Goal: Task Accomplishment & Management: Use online tool/utility

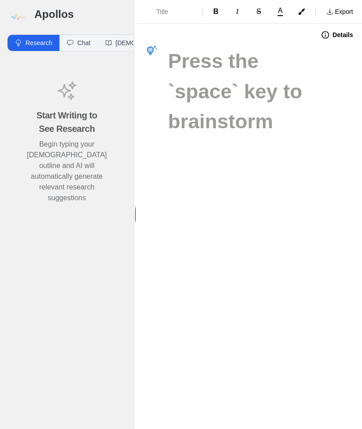
click at [15, 13] on img at bounding box center [17, 17] width 20 height 20
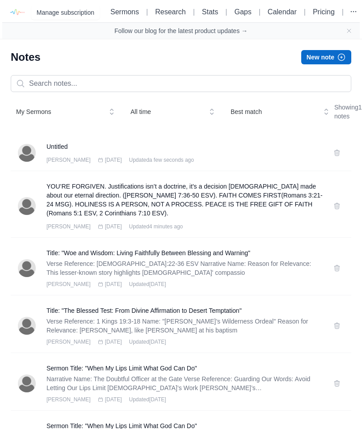
click at [340, 160] on button at bounding box center [337, 153] width 14 height 14
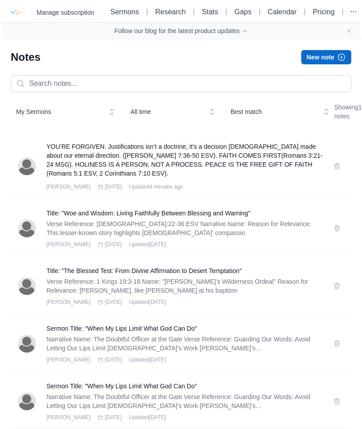
click at [248, 171] on h3 "YOU’RE FORGIVEN. Justifications isn’t a doctrine, it’s a decision [DEMOGRAPHIC_…" at bounding box center [184, 160] width 276 height 36
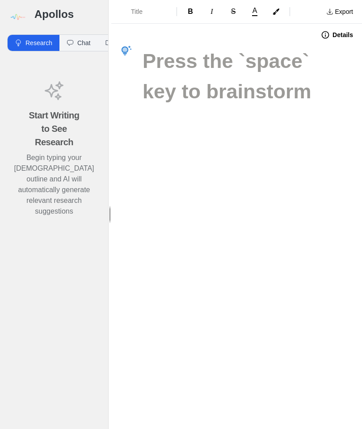
click at [129, 50] on icon "button" at bounding box center [126, 51] width 11 height 11
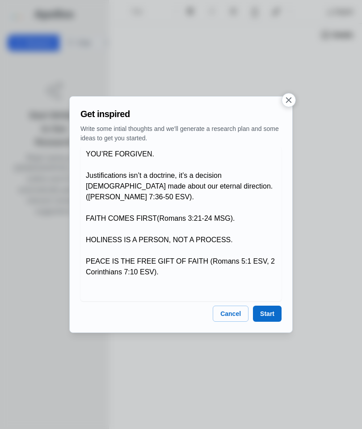
click at [269, 312] on button "Start" at bounding box center [267, 314] width 29 height 16
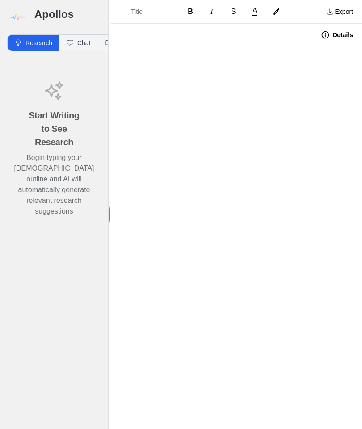
click at [18, 11] on img at bounding box center [17, 17] width 20 height 20
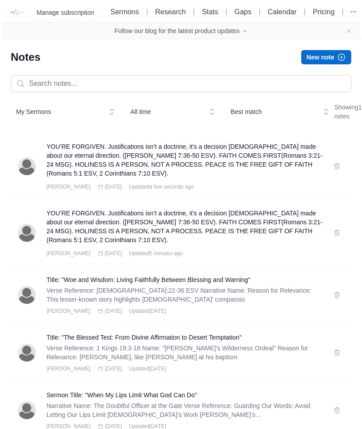
click at [336, 173] on button at bounding box center [337, 166] width 14 height 14
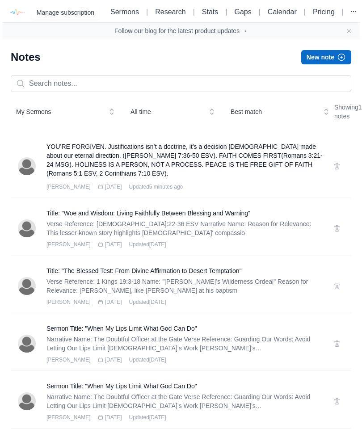
click at [329, 59] on button "New note" at bounding box center [326, 57] width 50 height 14
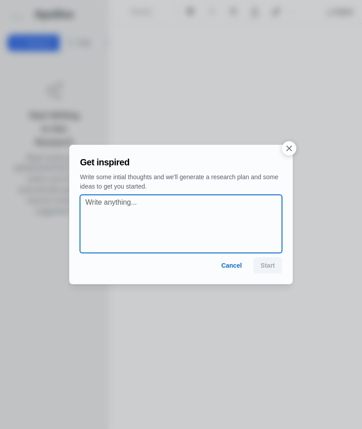
click at [115, 203] on textarea at bounding box center [183, 224] width 197 height 54
paste textarea "https://apollos.ai/sermons/5ab8ecb1-472e-4d2c-814f-545198d018ec"
type textarea "https://"
paste textarea "https://apollos.ai/sermons/5ab8ecb1-472e-4d2c-814f-545198d018ec"
type textarea "https://"
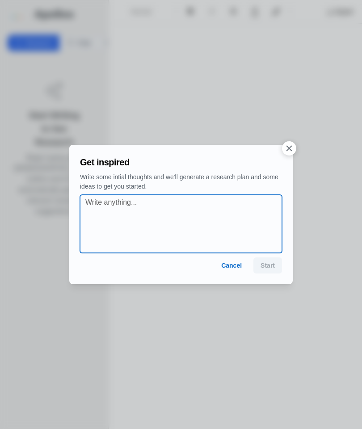
paste textarea "YOU’RE FORGIVEN Justifications isn’t a doctrine, it’s a decision God made about…"
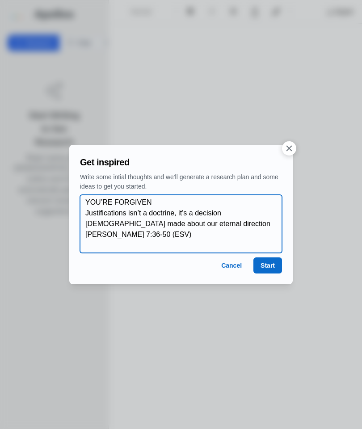
click at [156, 201] on textarea "YOU’RE FORGIVEN Justifications isn’t a doctrine, it’s a decision God made about…" at bounding box center [183, 224] width 197 height 54
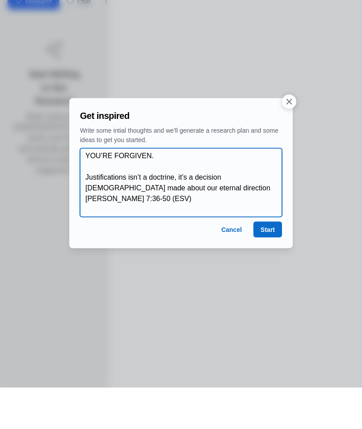
click at [164, 197] on textarea "YOU’RE FORGIVEN. Justifications isn’t a doctrine, it’s a decision God made abou…" at bounding box center [183, 224] width 197 height 64
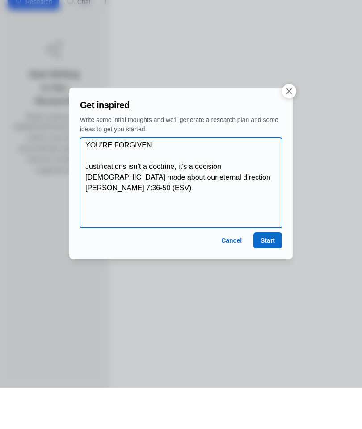
scroll to position [36, 0]
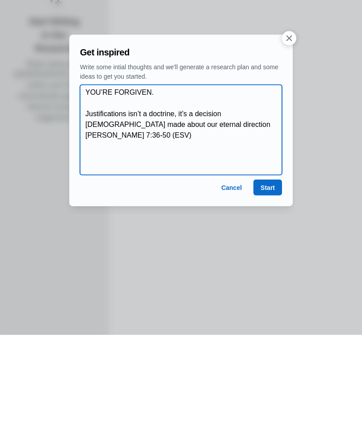
paste textarea "FAITH COMES FIRST Religion brings our resume, but Faith brings our repentance D…"
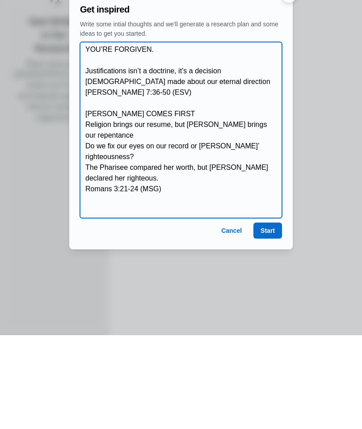
click at [93, 138] on textarea "YOU’RE FORGIVEN. Justifications isn’t a doctrine, it’s a decision God made abou…" at bounding box center [183, 224] width 197 height 172
click at [92, 138] on textarea "YOU’RE FORGIVEN. Justifications isn’t a doctrine, it’s a decision God made abou…" at bounding box center [183, 224] width 197 height 172
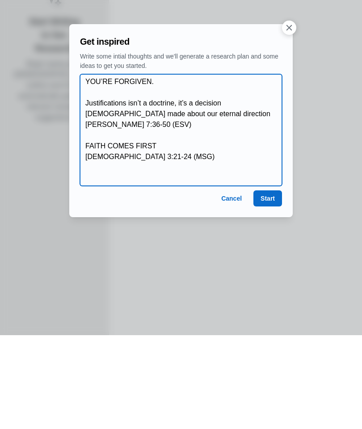
click at [87, 170] on textarea "YOU’RE FORGIVEN. Justifications isn’t a doctrine, it’s a decision God made abou…" at bounding box center [183, 223] width 197 height 107
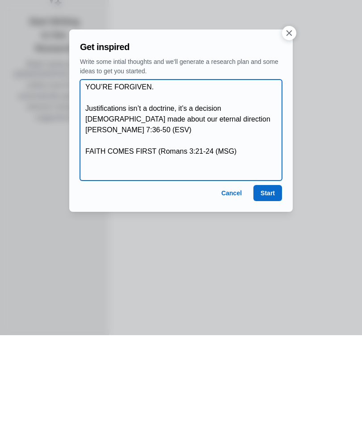
click at [219, 176] on textarea "YOU’RE FORGIVEN. Justifications isn’t a doctrine, it’s a decision God made abou…" at bounding box center [183, 224] width 197 height 97
click at [238, 176] on textarea "YOU’RE FORGIVEN. Justifications isn’t a doctrine, it’s a decision God made abou…" at bounding box center [183, 224] width 197 height 97
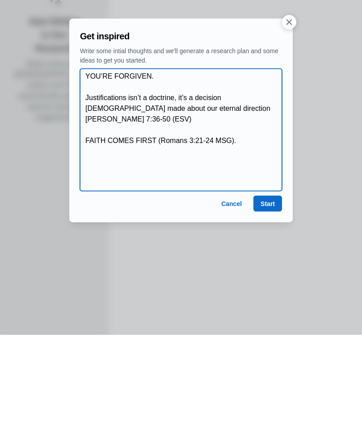
paste textarea "HOLINESS IS A PERSON, NOT A PROCESS"
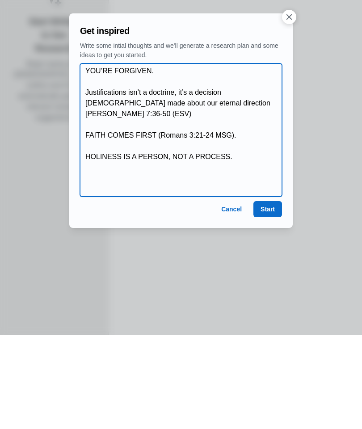
click at [88, 160] on textarea "YOU’RE FORGIVEN. Justifications isn’t a doctrine, it’s a decision God made abou…" at bounding box center [183, 224] width 197 height 129
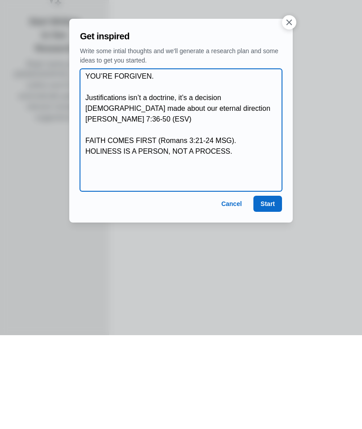
click at [87, 165] on textarea "YOU’RE FORGIVEN. Justifications isn’t a doctrine, it’s a decision God made abou…" at bounding box center [183, 224] width 197 height 118
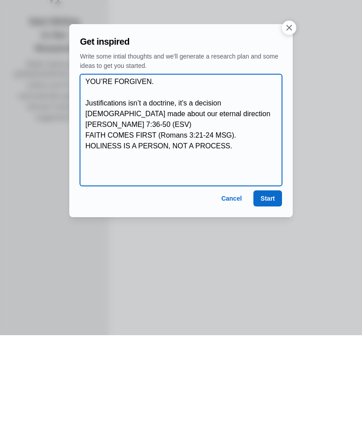
click at [154, 170] on textarea "YOU’RE FORGIVEN. Justifications isn’t a doctrine, it’s a decision God made abou…" at bounding box center [183, 223] width 197 height 107
click at [87, 170] on textarea "YOU’RE FORGIVEN. Justifications isn’t a doctrine, it’s a decision God made abou…" at bounding box center [183, 223] width 197 height 107
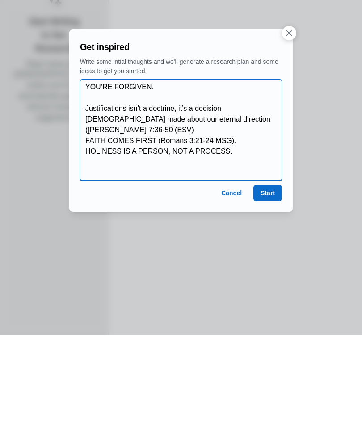
click at [228, 176] on textarea "YOU’RE FORGIVEN. Justifications isn’t a doctrine, it’s a decision God made abou…" at bounding box center [183, 224] width 197 height 97
click at [244, 176] on textarea "YOU’RE FORGIVEN. Justifications isn’t a doctrine, it’s a decision God made abou…" at bounding box center [183, 224] width 197 height 97
click at [235, 176] on textarea "YOU’RE FORGIVEN. Justifications isn’t a doctrine, it’s a decision God made abou…" at bounding box center [183, 224] width 197 height 97
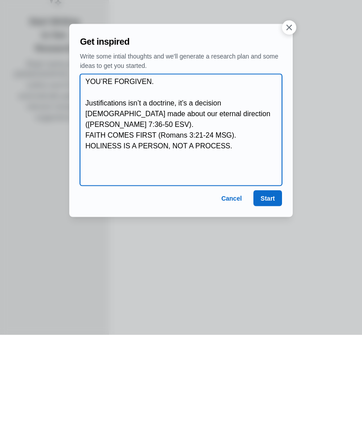
paste textarea "PEACE IS THE FREE GIFT OF FAITH Peace isn’t a prize for the perfect Absence of …"
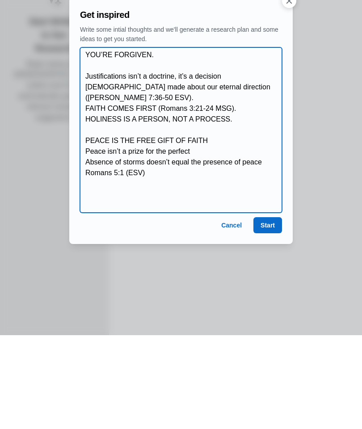
click at [89, 143] on textarea "YOU’RE FORGIVEN. Justifications isn’t a doctrine, it’s a decision God made abou…" at bounding box center [183, 223] width 197 height 161
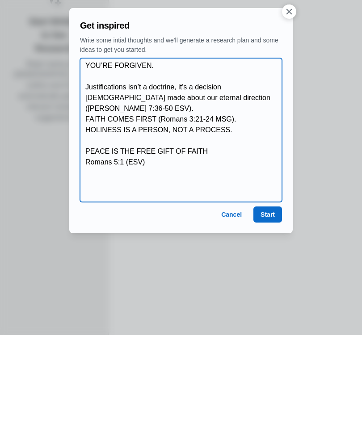
click at [86, 154] on textarea "YOU’RE FORGIVEN. Justifications isn’t a doctrine, it’s a decision God made abou…" at bounding box center [183, 223] width 197 height 139
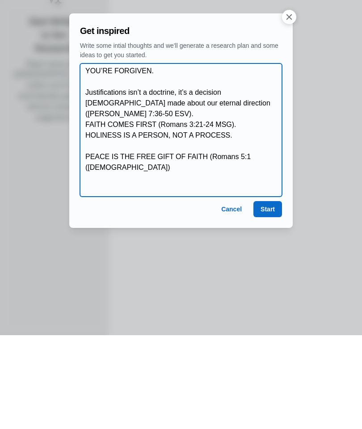
click at [252, 160] on textarea "YOU’RE FORGIVEN. Justifications isn’t a doctrine, it’s a decision God made abou…" at bounding box center [183, 224] width 197 height 129
click at [266, 160] on textarea "YOU’RE FORGIVEN. Justifications isn’t a doctrine, it’s a decision God made abou…" at bounding box center [183, 224] width 197 height 129
click at [89, 160] on textarea "YOU’RE FORGIVEN. Justifications isn’t a doctrine, it’s a decision God made abou…" at bounding box center [183, 224] width 197 height 129
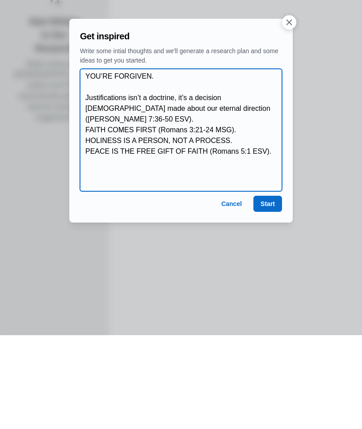
click at [267, 165] on textarea "YOU’RE FORGIVEN. Justifications isn’t a doctrine, it’s a decision God made abou…" at bounding box center [183, 224] width 197 height 118
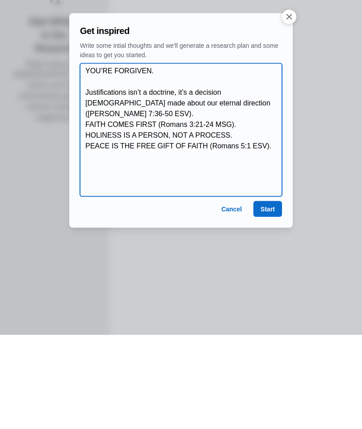
click at [265, 160] on textarea "YOU’RE FORGIVEN. Justifications isn’t a doctrine, it’s a decision God made abou…" at bounding box center [183, 224] width 197 height 129
paste textarea "‭‭2 Corinthians‬ ‭7‬:‭10‬ ‭(ESV‬‬)"
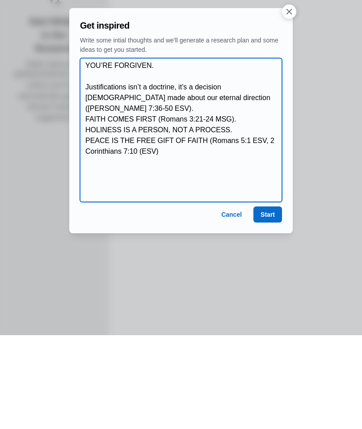
click at [149, 154] on textarea "YOU’RE FORGIVEN. Justifications isn’t a doctrine, it’s a decision God made abou…" at bounding box center [183, 223] width 197 height 139
click at [161, 154] on textarea "YOU’RE FORGIVEN. Justifications isn’t a doctrine, it’s a decision God made abou…" at bounding box center [183, 223] width 197 height 139
type textarea "YOU’RE FORGIVEN. Justifications isn’t a doctrine, it’s a decision God made abou…"
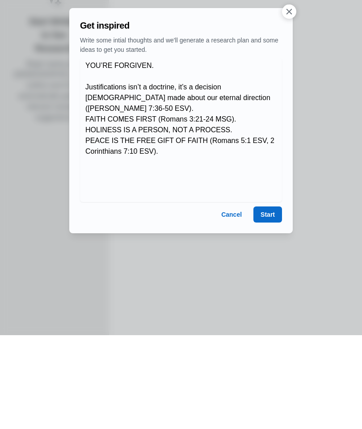
click at [265, 300] on button "Start" at bounding box center [267, 308] width 29 height 16
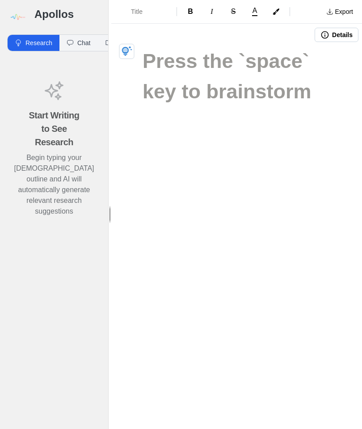
click at [132, 52] on icon "button" at bounding box center [127, 51] width 11 height 11
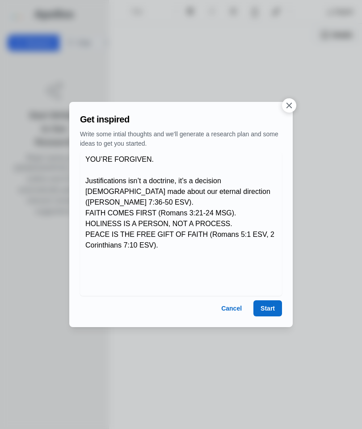
click at [266, 335] on div at bounding box center [181, 214] width 362 height 429
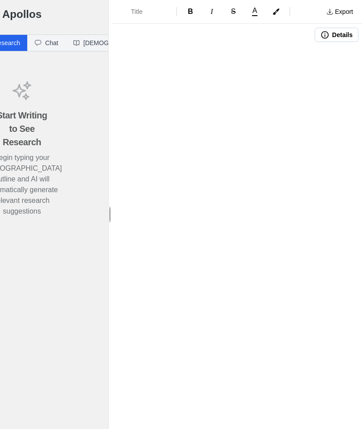
scroll to position [0, 31]
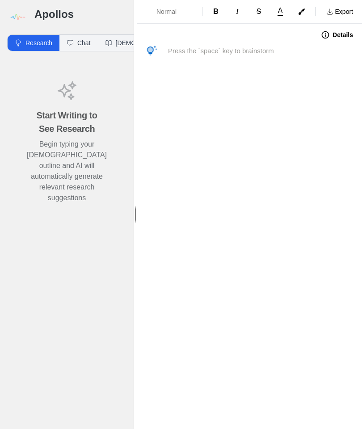
click at [154, 49] on icon "button" at bounding box center [152, 51] width 10 height 10
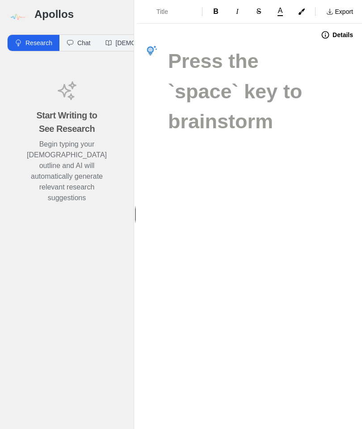
click at [156, 44] on button "button" at bounding box center [152, 51] width 14 height 14
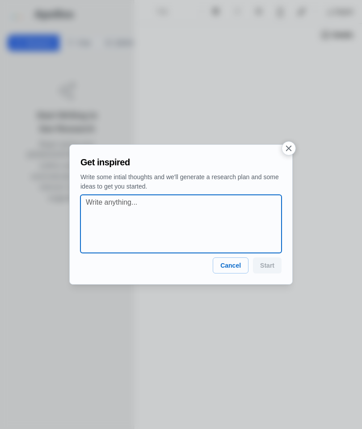
click at [111, 203] on textarea at bounding box center [184, 224] width 196 height 54
paste textarea "YOU’RE FORGIVEN. Justifications isn’t a doctrine, it’s a decision [DEMOGRAPHIC_…"
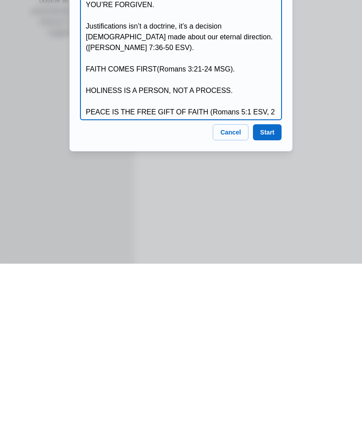
scroll to position [36, 0]
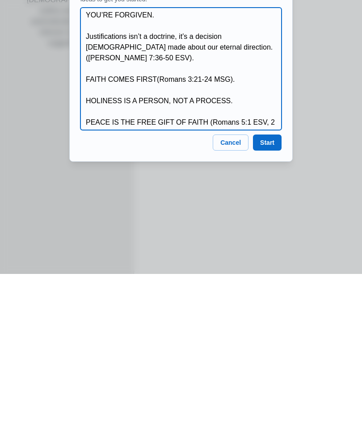
type textarea "YOU’RE FORGIVEN. Justifications isn’t a doctrine, it’s a decision [DEMOGRAPHIC_…"
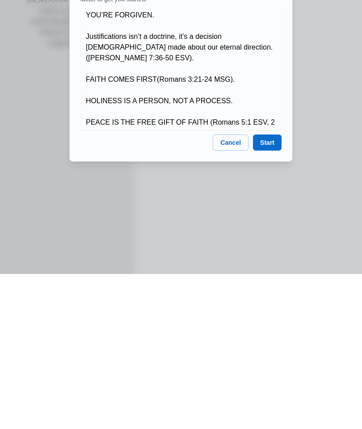
click at [275, 290] on button "Start" at bounding box center [267, 298] width 29 height 16
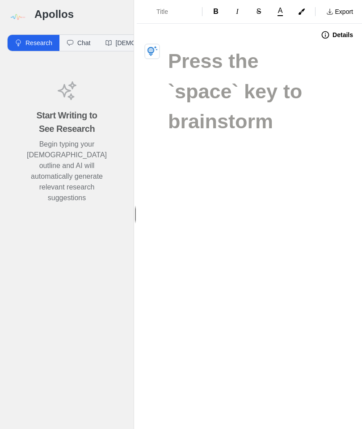
click at [145, 55] on button "button" at bounding box center [152, 51] width 15 height 15
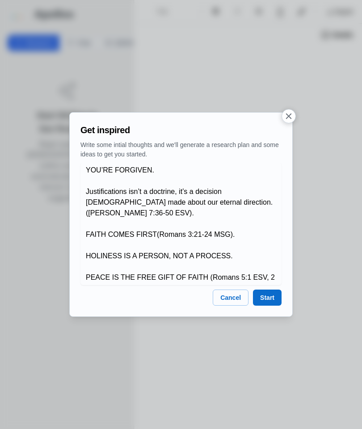
click at [271, 295] on button "Start" at bounding box center [267, 298] width 29 height 16
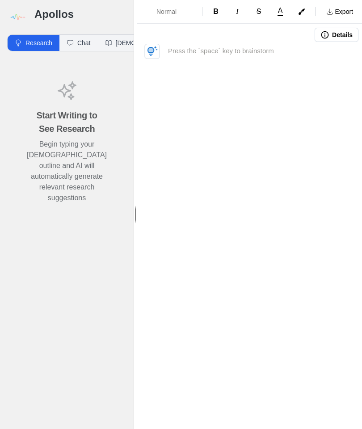
click at [155, 45] on button "button" at bounding box center [152, 51] width 15 height 15
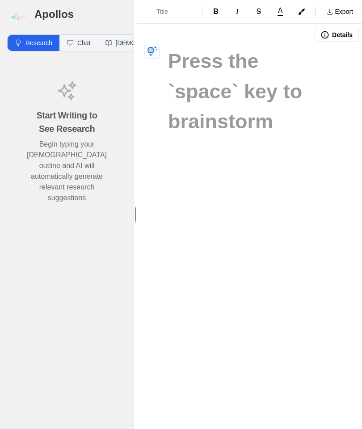
click at [152, 52] on icon "button" at bounding box center [150, 50] width 5 height 4
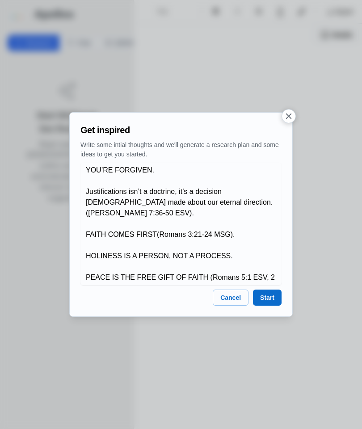
click at [273, 295] on button "Start" at bounding box center [267, 298] width 29 height 16
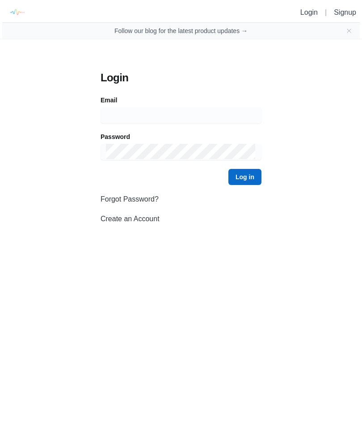
click at [195, 112] on input at bounding box center [181, 115] width 150 height 16
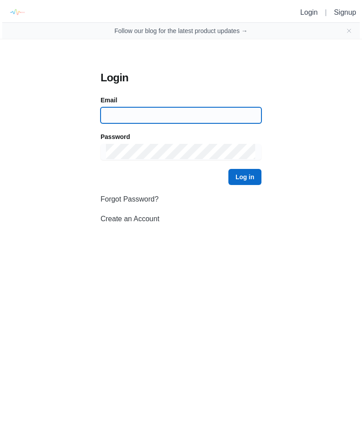
type input "[EMAIL_ADDRESS][DOMAIN_NAME]"
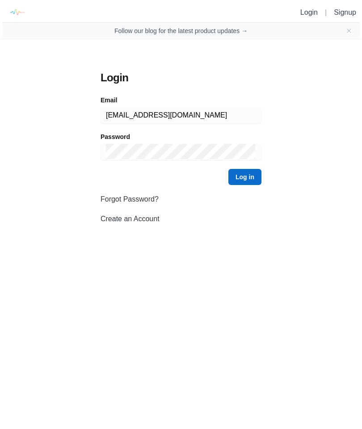
click at [249, 180] on button "Log in" at bounding box center [244, 177] width 33 height 16
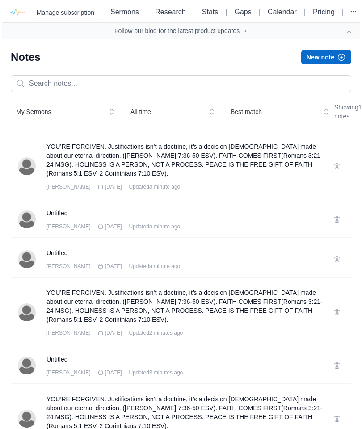
click at [292, 175] on h3 "YOU’RE FORGIVEN. Justifications isn’t a doctrine, it’s a decision [DEMOGRAPHIC_…" at bounding box center [184, 160] width 276 height 36
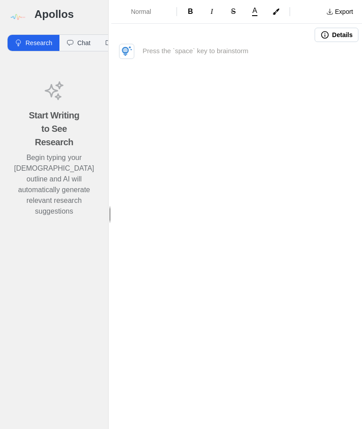
click at [132, 48] on button "button" at bounding box center [126, 51] width 15 height 15
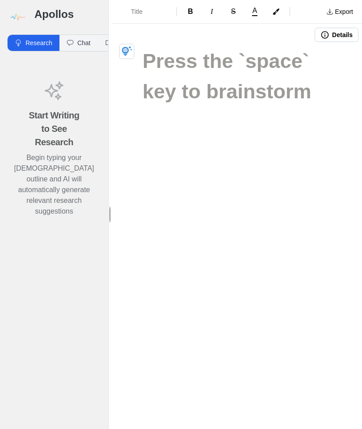
click at [126, 46] on button "button" at bounding box center [126, 51] width 15 height 15
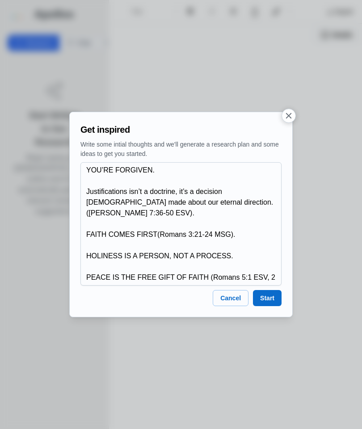
click at [270, 297] on button "Start" at bounding box center [267, 298] width 29 height 16
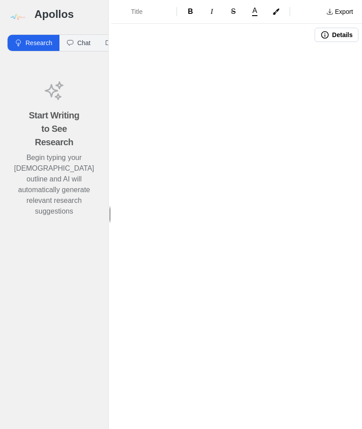
click at [38, 14] on h3 "Apollos" at bounding box center [67, 14] width 67 height 14
click at [17, 18] on img at bounding box center [17, 17] width 20 height 20
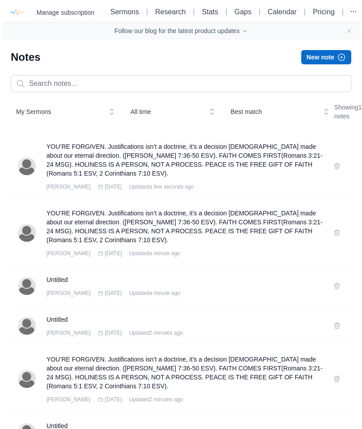
click at [348, 6] on button "button" at bounding box center [353, 11] width 13 height 13
click at [14, 11] on img at bounding box center [17, 12] width 20 height 20
click at [342, 173] on button at bounding box center [337, 166] width 14 height 14
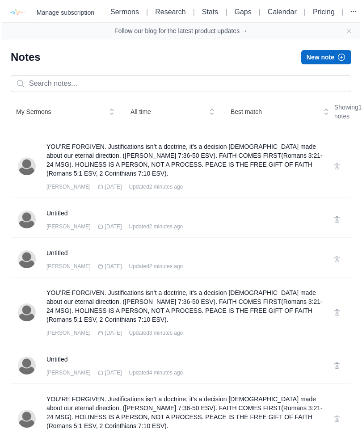
click at [336, 170] on icon at bounding box center [336, 166] width 7 height 7
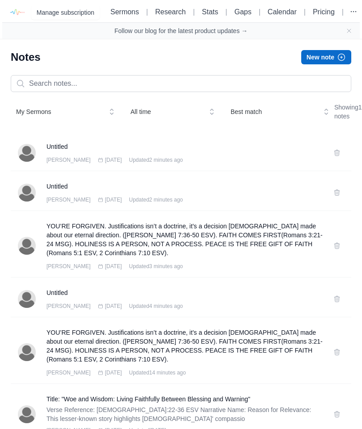
click at [339, 160] on button at bounding box center [337, 153] width 14 height 14
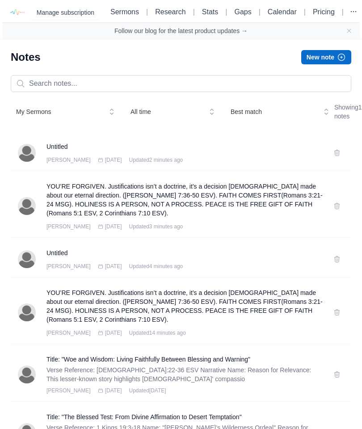
click at [336, 155] on icon at bounding box center [337, 153] width 5 height 6
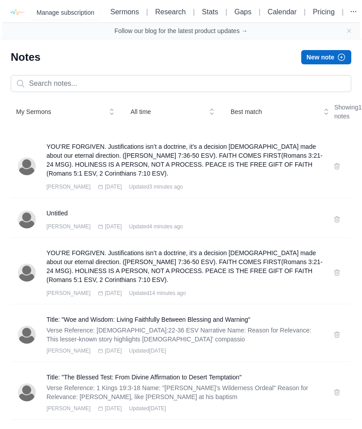
click at [336, 178] on div "YOU’RE FORGIVEN. Justifications isn’t a doctrine, it’s a decision God made abou…" at bounding box center [181, 166] width 340 height 63
click at [336, 169] on icon at bounding box center [337, 166] width 5 height 6
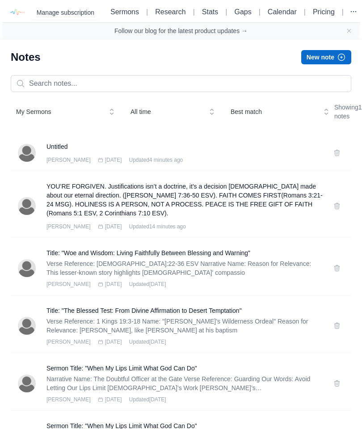
click at [339, 160] on button at bounding box center [337, 153] width 14 height 14
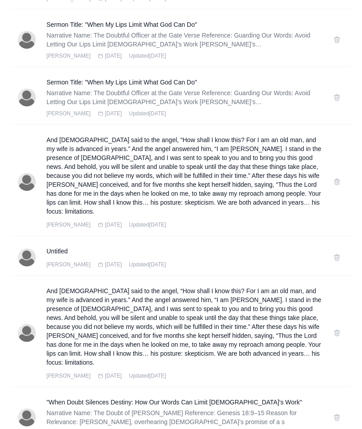
scroll to position [304, 0]
click at [334, 189] on button at bounding box center [337, 181] width 14 height 14
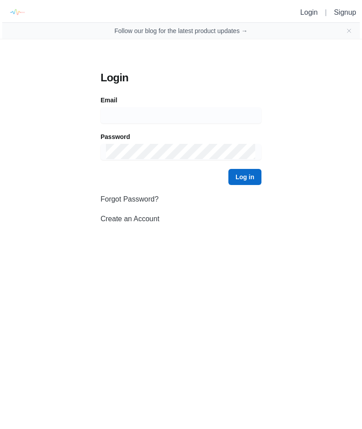
click at [214, 116] on input at bounding box center [181, 115] width 150 height 16
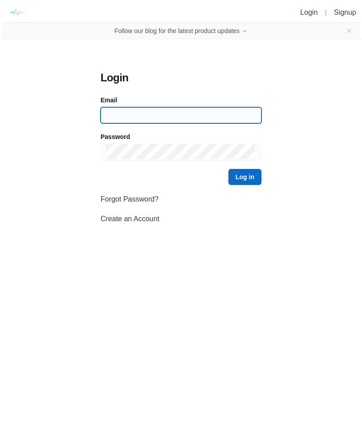
type input "[EMAIL_ADDRESS][DOMAIN_NAME]"
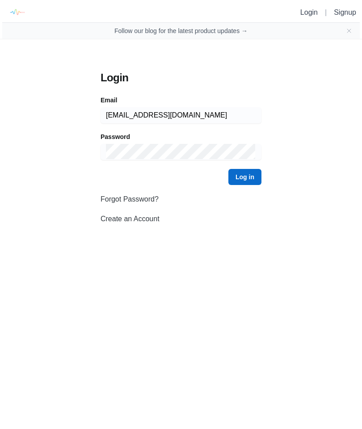
click at [244, 176] on button "Log in" at bounding box center [244, 177] width 33 height 16
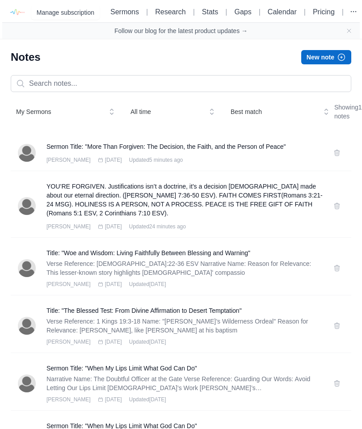
click at [275, 151] on h3 "Sermon Title: "More Than Forgiven: The Decision, the Faith, and the Person of P…" at bounding box center [184, 146] width 276 height 9
click at [279, 209] on h3 "YOU’RE FORGIVEN. Justifications isn’t a doctrine, it’s a decision [DEMOGRAPHIC_…" at bounding box center [184, 200] width 276 height 36
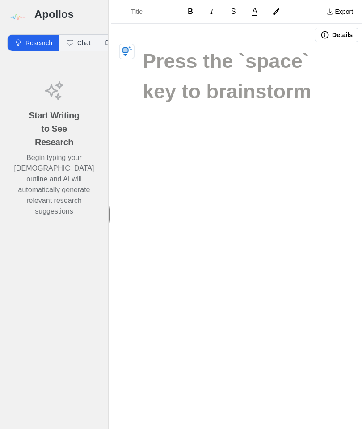
click at [128, 45] on button "button" at bounding box center [126, 51] width 15 height 15
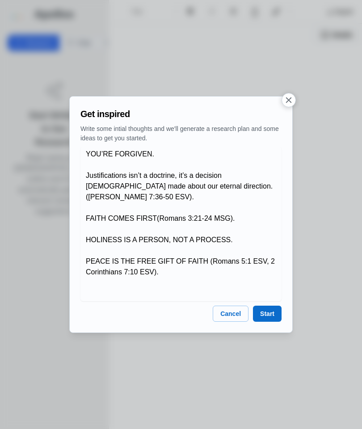
click at [268, 311] on button "Start" at bounding box center [267, 314] width 29 height 16
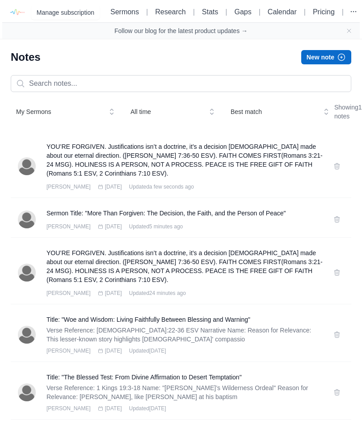
click at [339, 170] on icon at bounding box center [336, 166] width 7 height 7
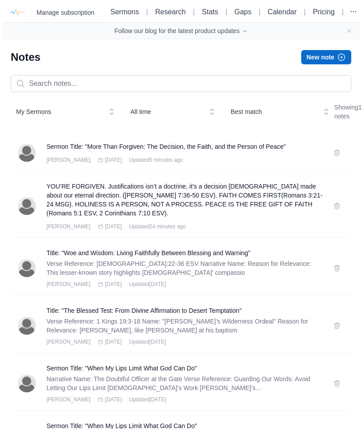
click at [265, 151] on h3 "Sermon Title: "More Than Forgiven: The Decision, the Faith, and the Person of P…" at bounding box center [184, 146] width 276 height 9
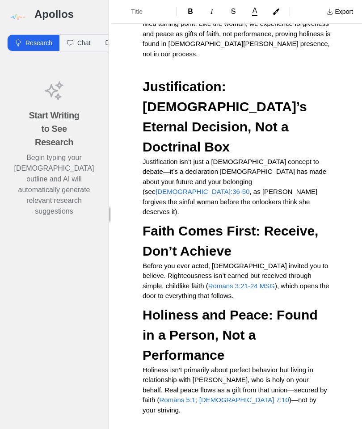
scroll to position [297, 0]
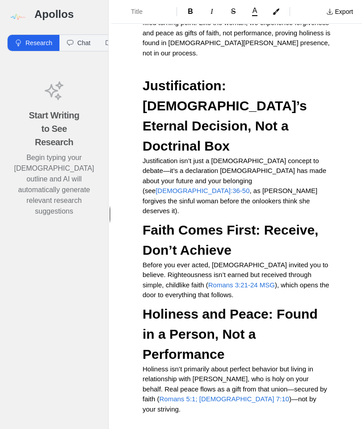
click at [305, 156] on p "Justification isn’t just a [DEMOGRAPHIC_DATA] concept to debate—it’s a declarat…" at bounding box center [237, 186] width 188 height 60
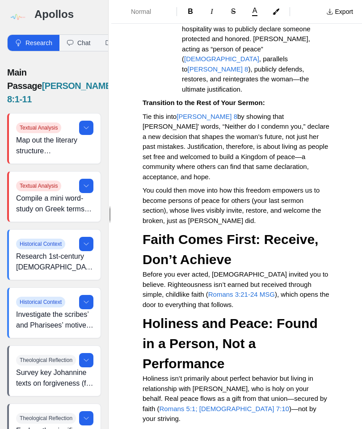
scroll to position [1127, 0]
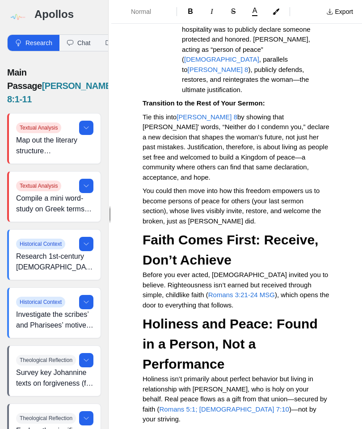
click at [243, 270] on p "Before you ever acted, [DEMOGRAPHIC_DATA] invited you to believe. Righteousness…" at bounding box center [237, 290] width 188 height 40
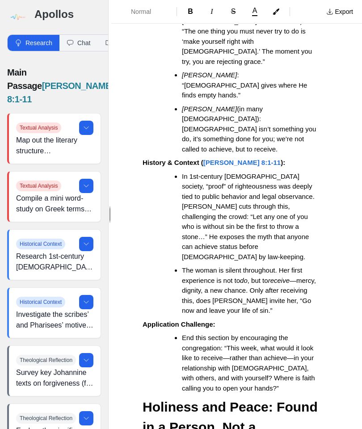
scroll to position [1912, 0]
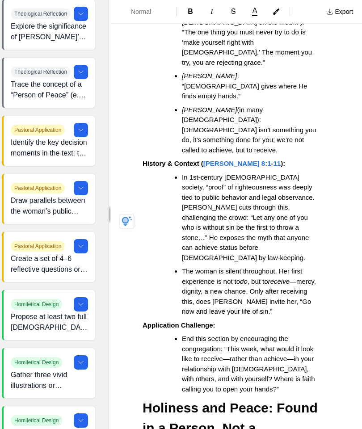
scroll to position [405, 5]
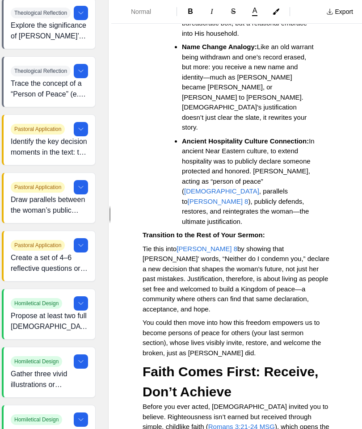
click at [348, 5] on button "Export" at bounding box center [340, 11] width 38 height 14
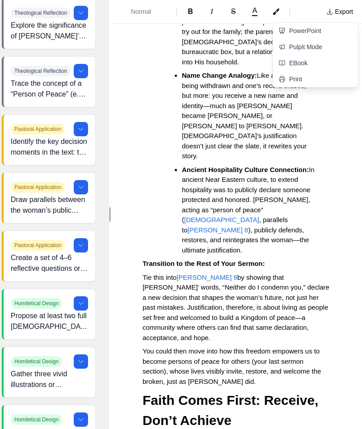
scroll to position [965, 0]
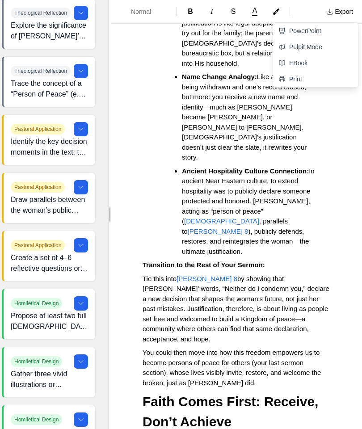
click at [315, 42] on link "Pulpit Mode" at bounding box center [315, 47] width 85 height 16
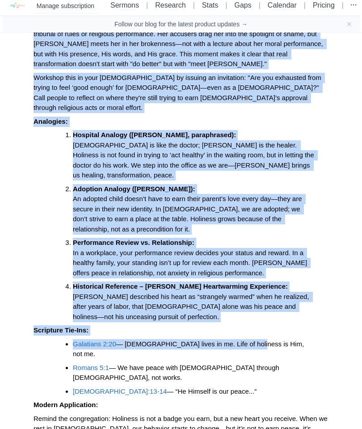
scroll to position [1602, 0]
